Goal: Find specific page/section: Find specific page/section

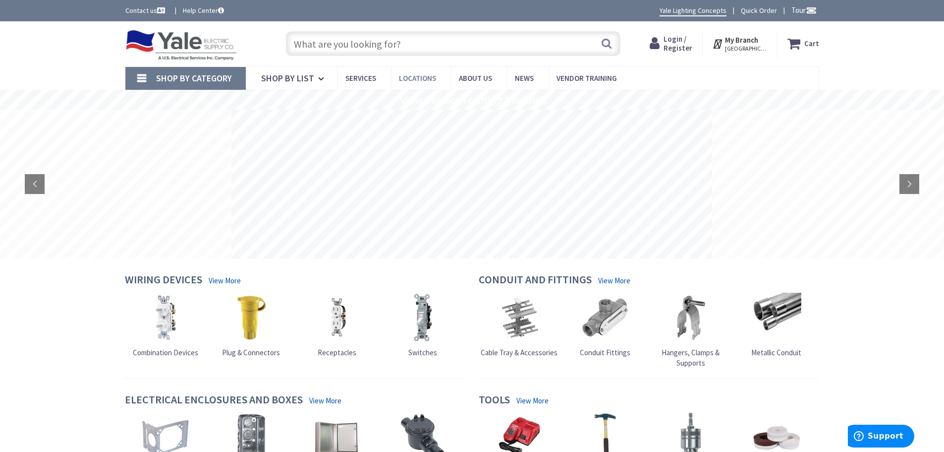
click at [415, 76] on span "Locations" at bounding box center [417, 77] width 37 height 9
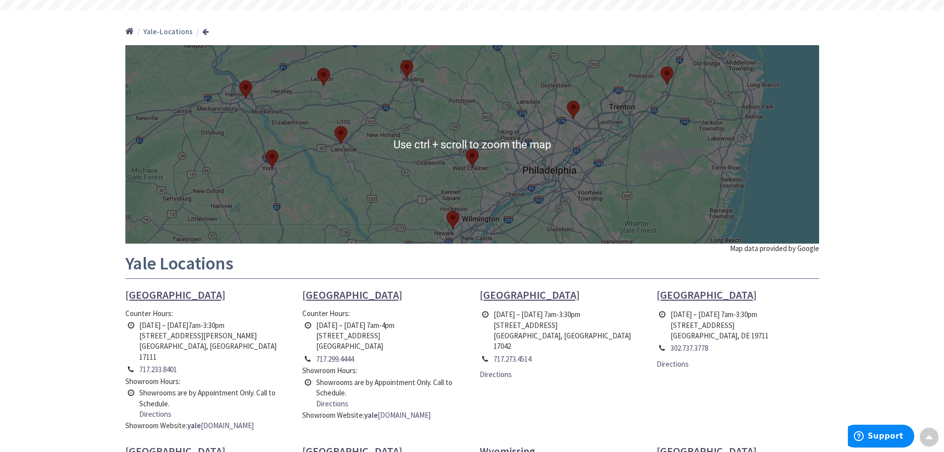
scroll to position [50, 0]
